Goal: Information Seeking & Learning: Learn about a topic

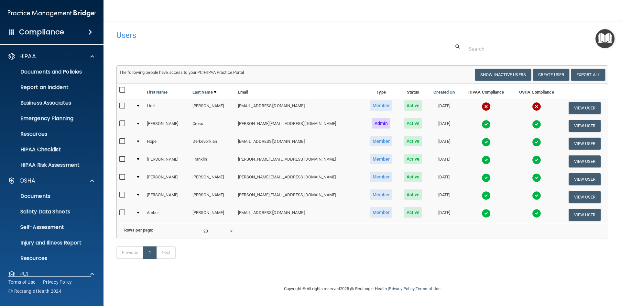
select select "20"
click at [27, 56] on p "HIPAA" at bounding box center [27, 56] width 16 height 8
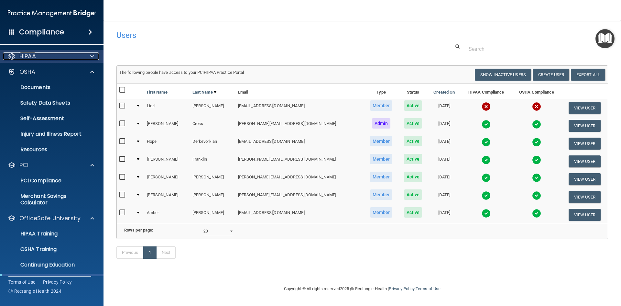
click at [27, 55] on p "HIPAA" at bounding box center [27, 56] width 16 height 8
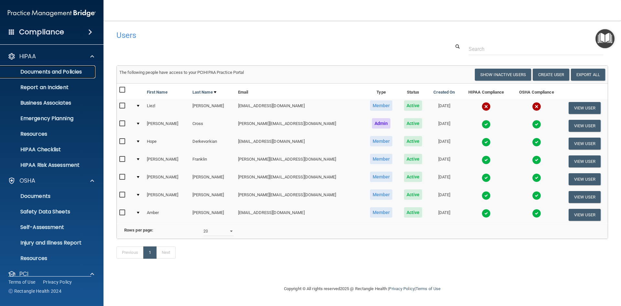
click at [51, 73] on p "Documents and Policies" at bounding box center [48, 72] width 88 height 6
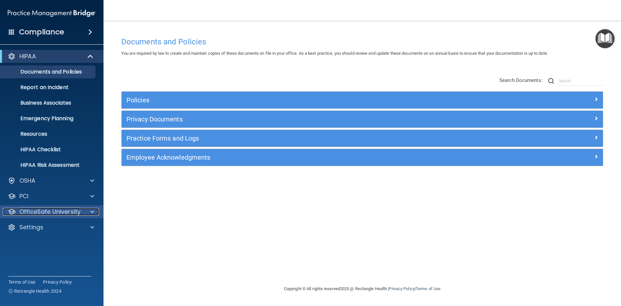
click at [91, 211] on span at bounding box center [92, 212] width 4 height 8
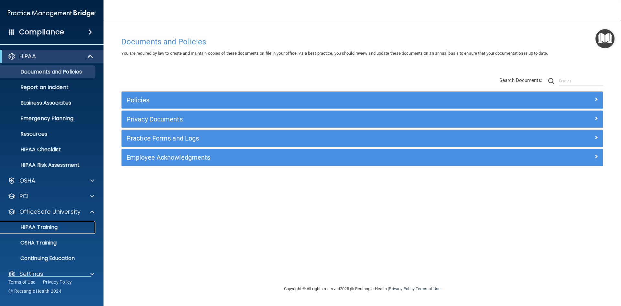
click at [42, 228] on p "HIPAA Training" at bounding box center [30, 227] width 53 height 6
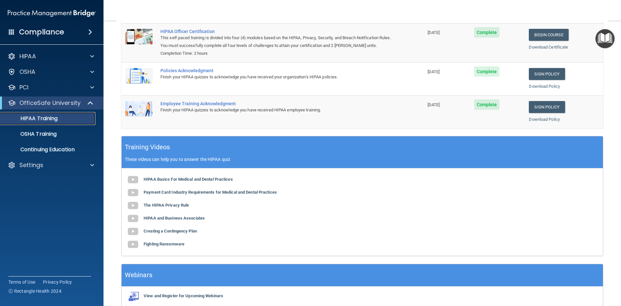
scroll to position [94, 0]
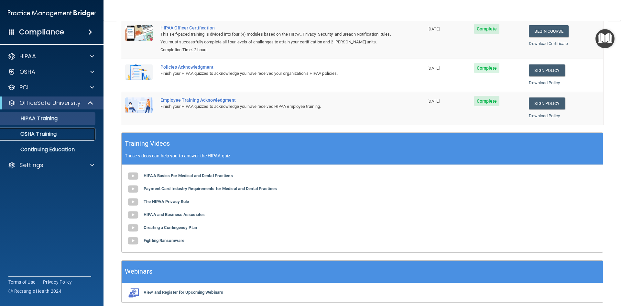
click at [48, 135] on p "OSHA Training" at bounding box center [30, 134] width 52 height 6
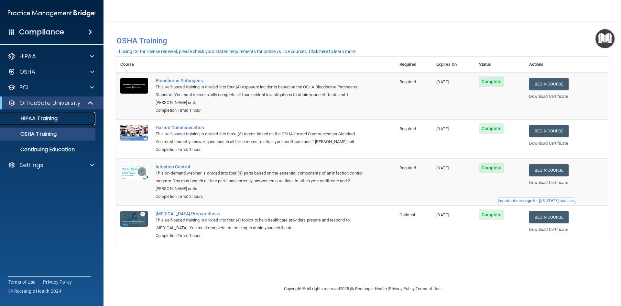
click at [58, 121] on div "HIPAA Training" at bounding box center [48, 118] width 88 height 6
